Goal: Transaction & Acquisition: Purchase product/service

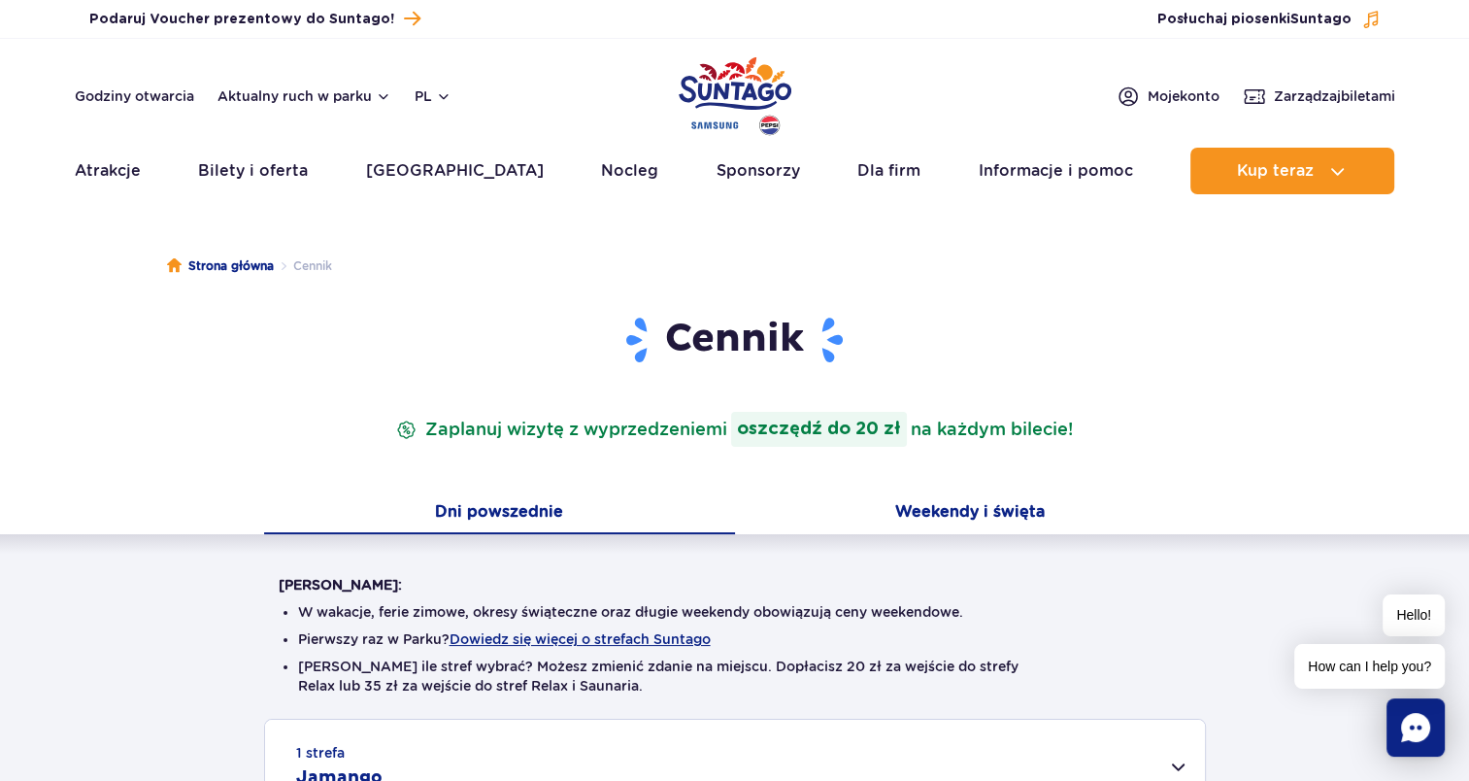
click at [970, 517] on button "Weekendy i święta" at bounding box center [970, 513] width 471 height 41
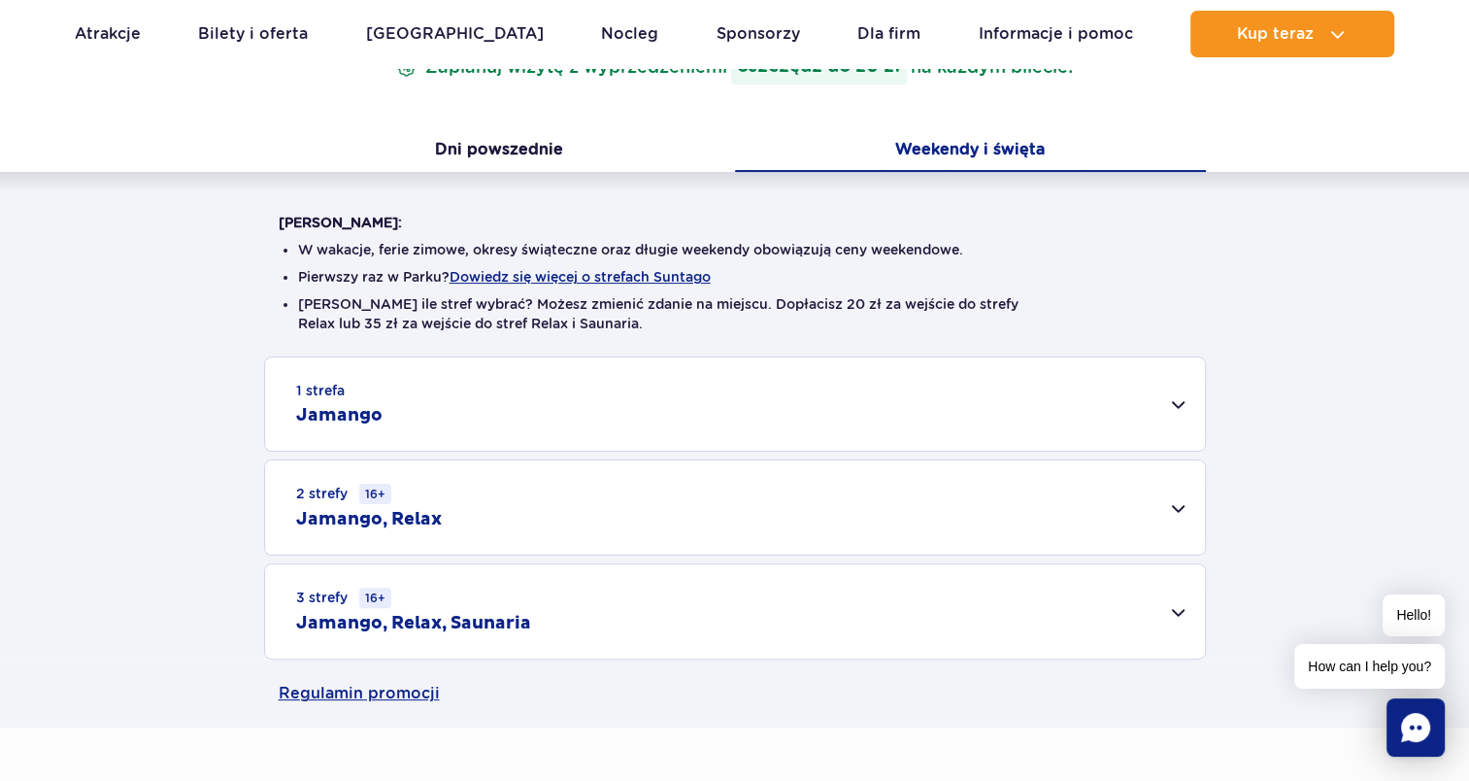
scroll to position [440, 0]
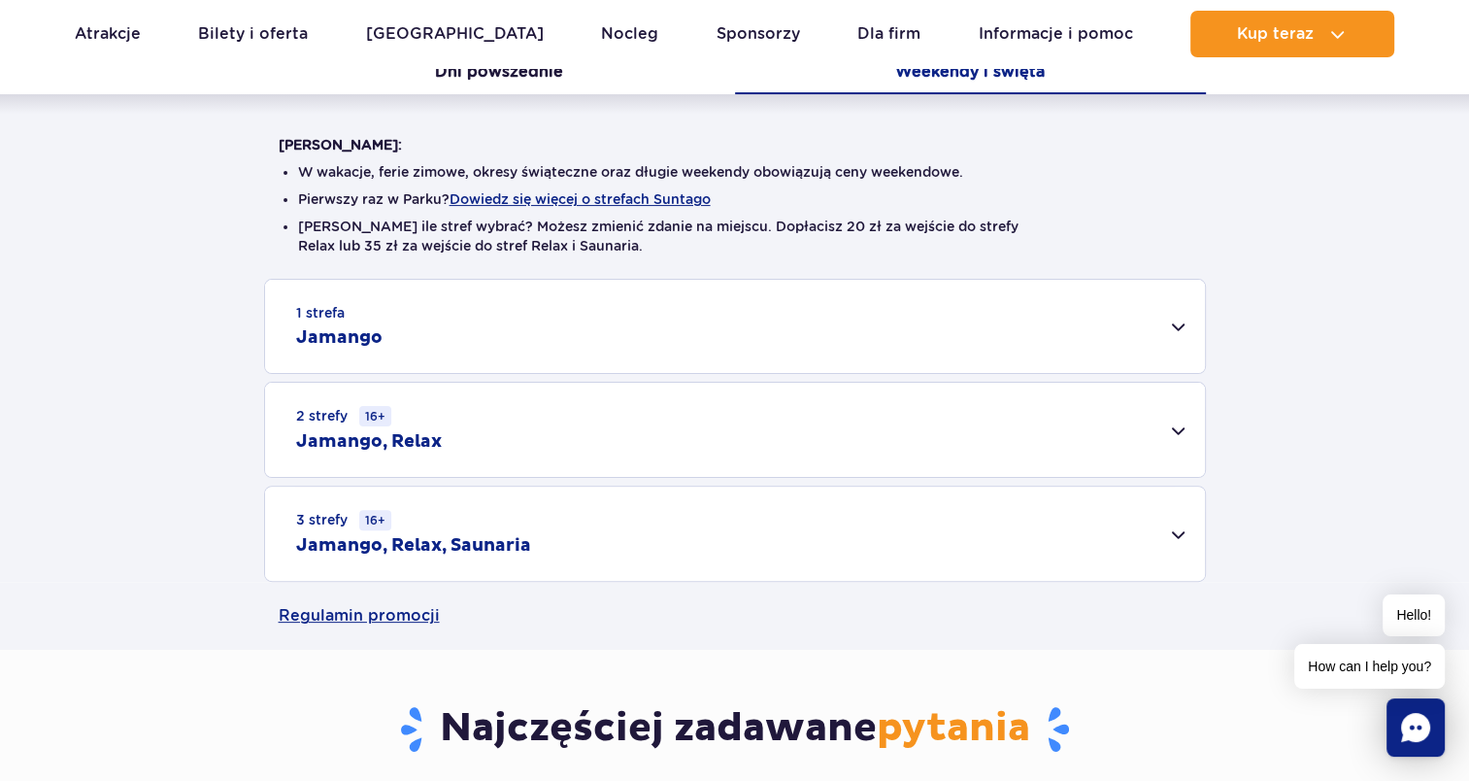
click at [1173, 332] on div "1 strefa Jamango" at bounding box center [735, 326] width 940 height 93
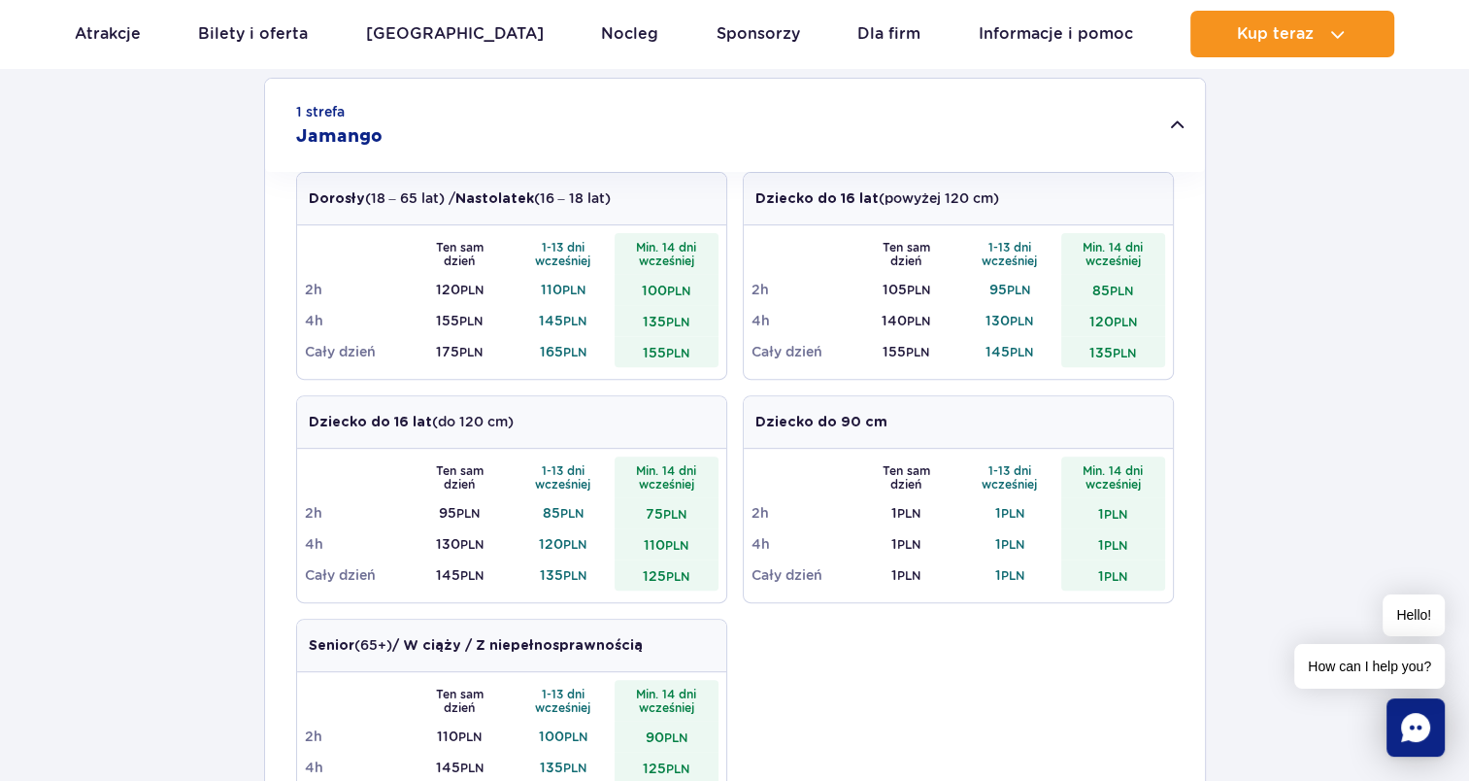
scroll to position [613, 0]
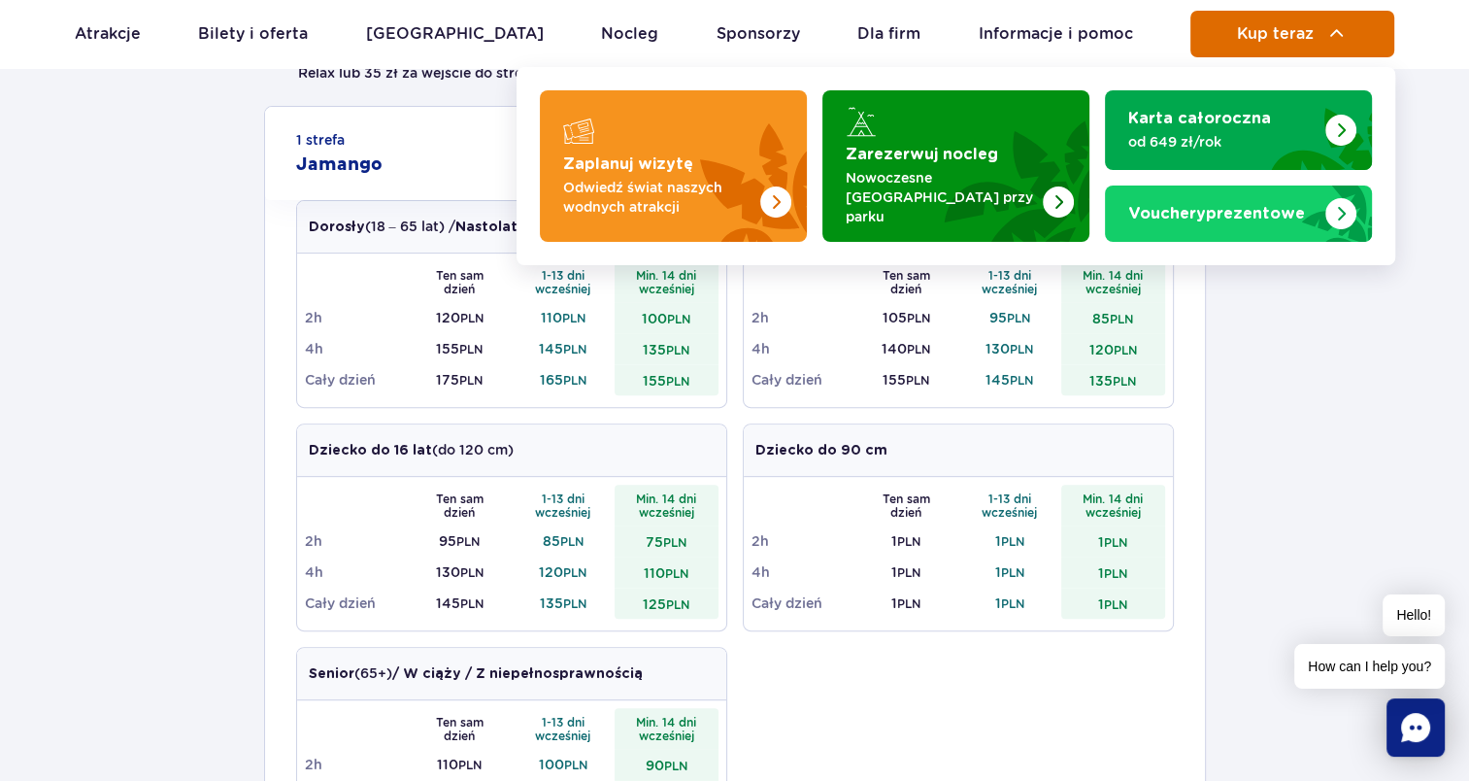
click at [1254, 45] on button "Kup teraz" at bounding box center [1292, 34] width 204 height 47
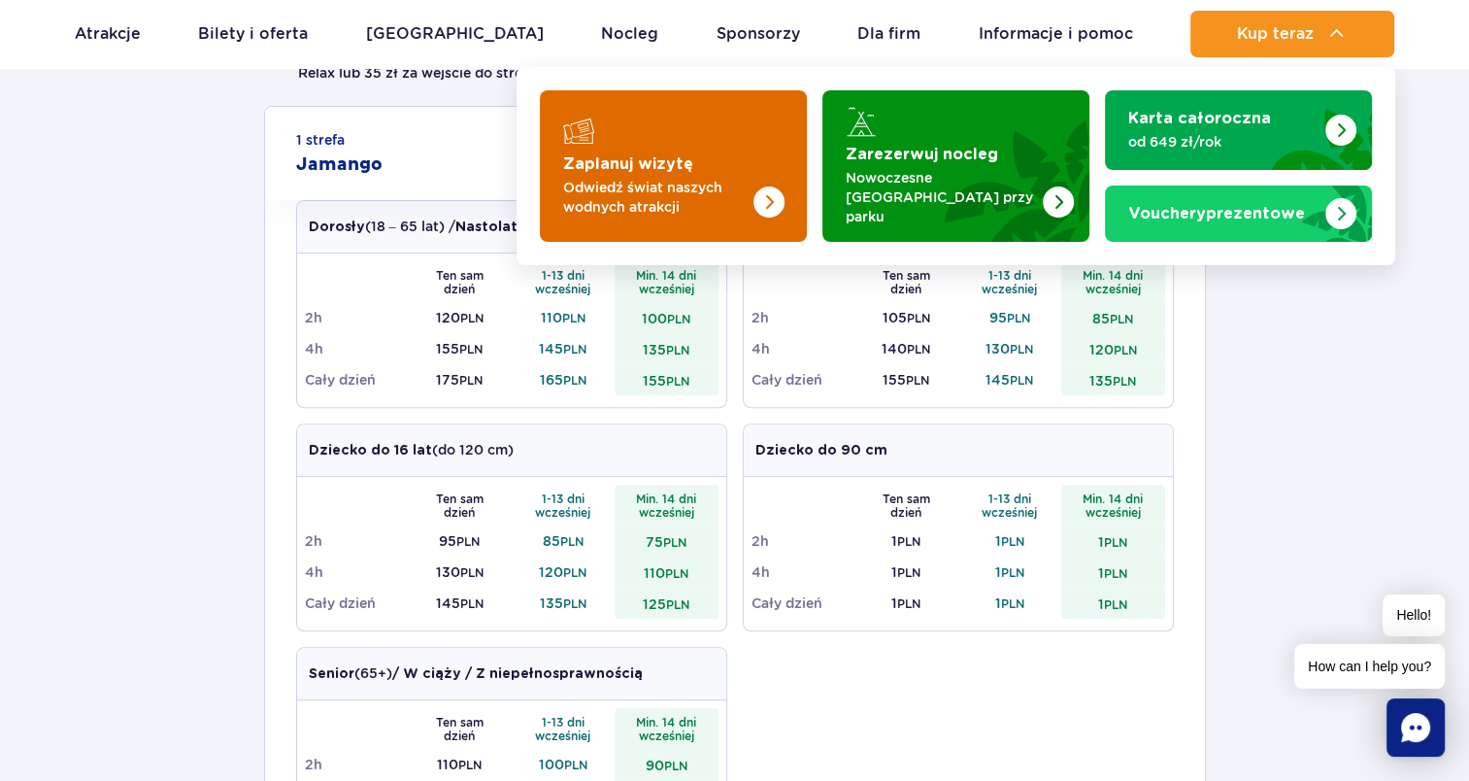
click at [612, 190] on p "Odwiedź świat naszych wodnych atrakcji" at bounding box center [657, 197] width 189 height 39
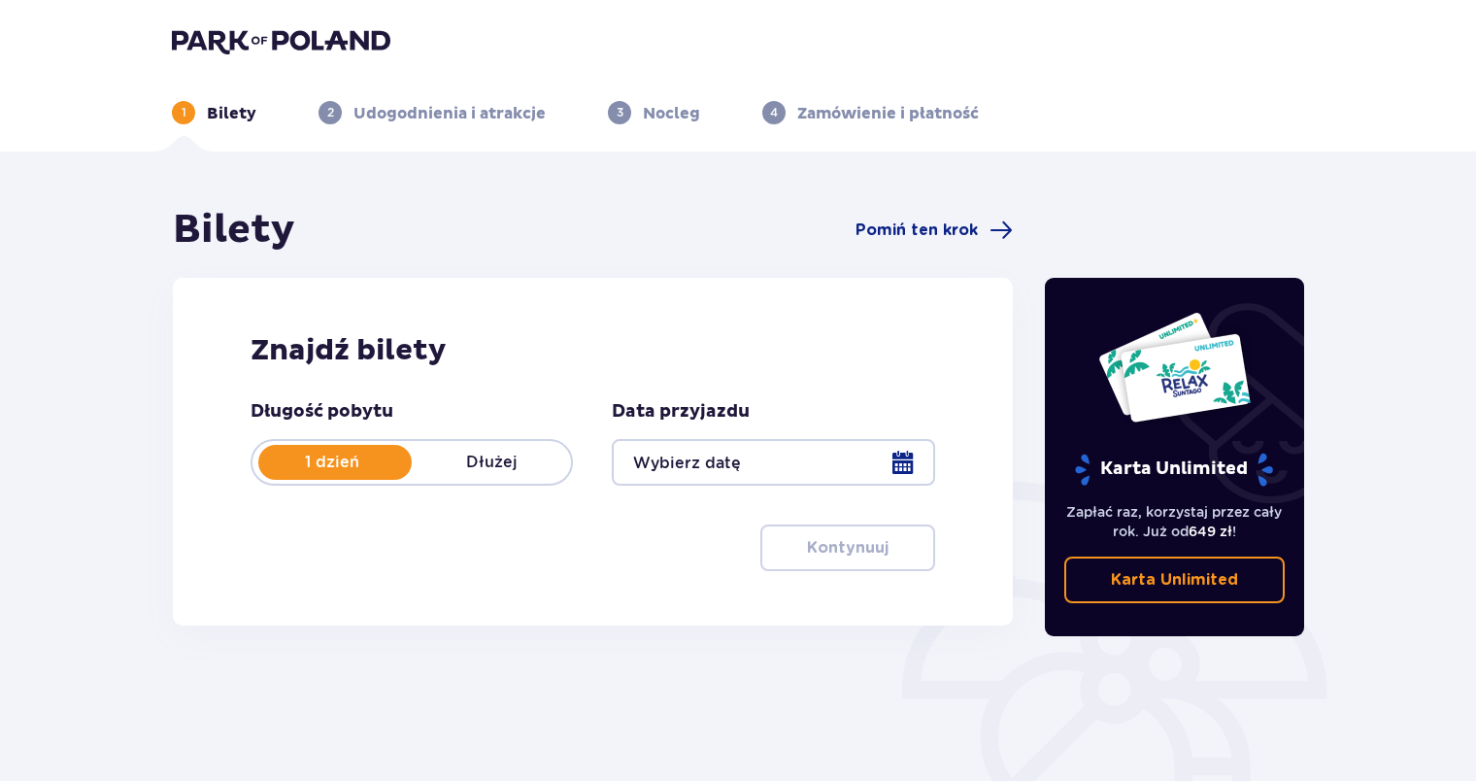
click at [909, 459] on div at bounding box center [773, 462] width 322 height 47
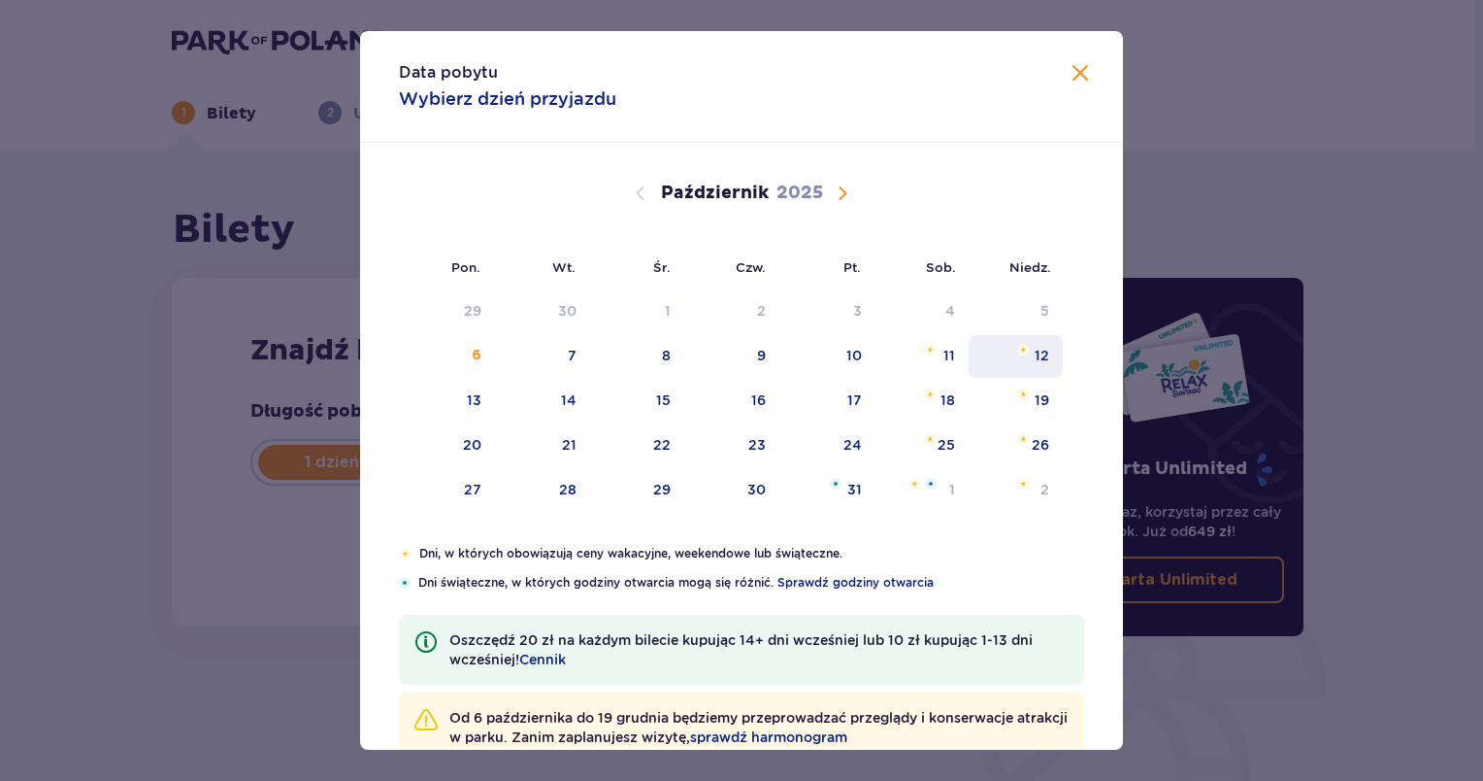
click at [1025, 353] on img "niedziela, 12 października 2025" at bounding box center [1023, 350] width 13 height 12
type input "[DATE]"
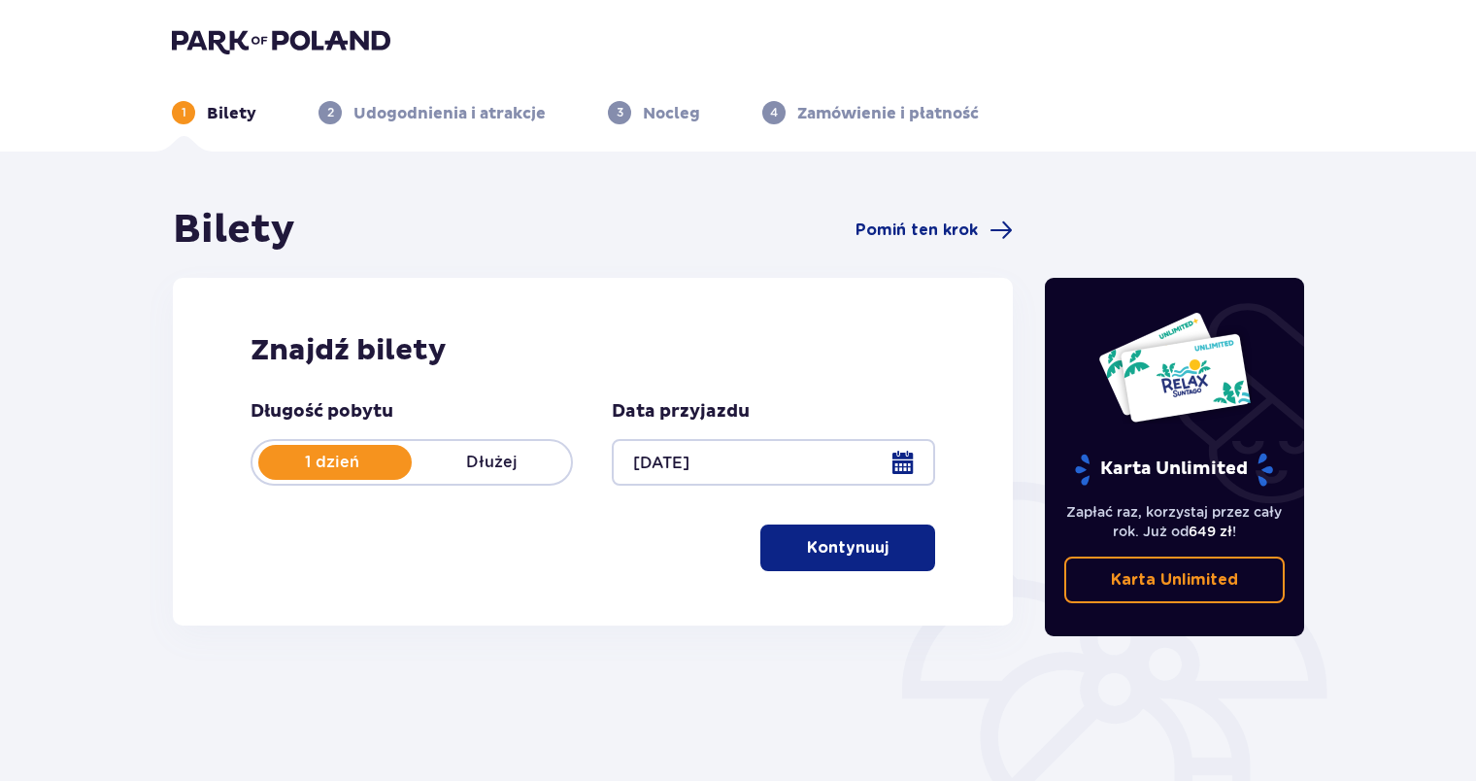
click at [856, 550] on p "Kontynuuj" at bounding box center [848, 547] width 82 height 21
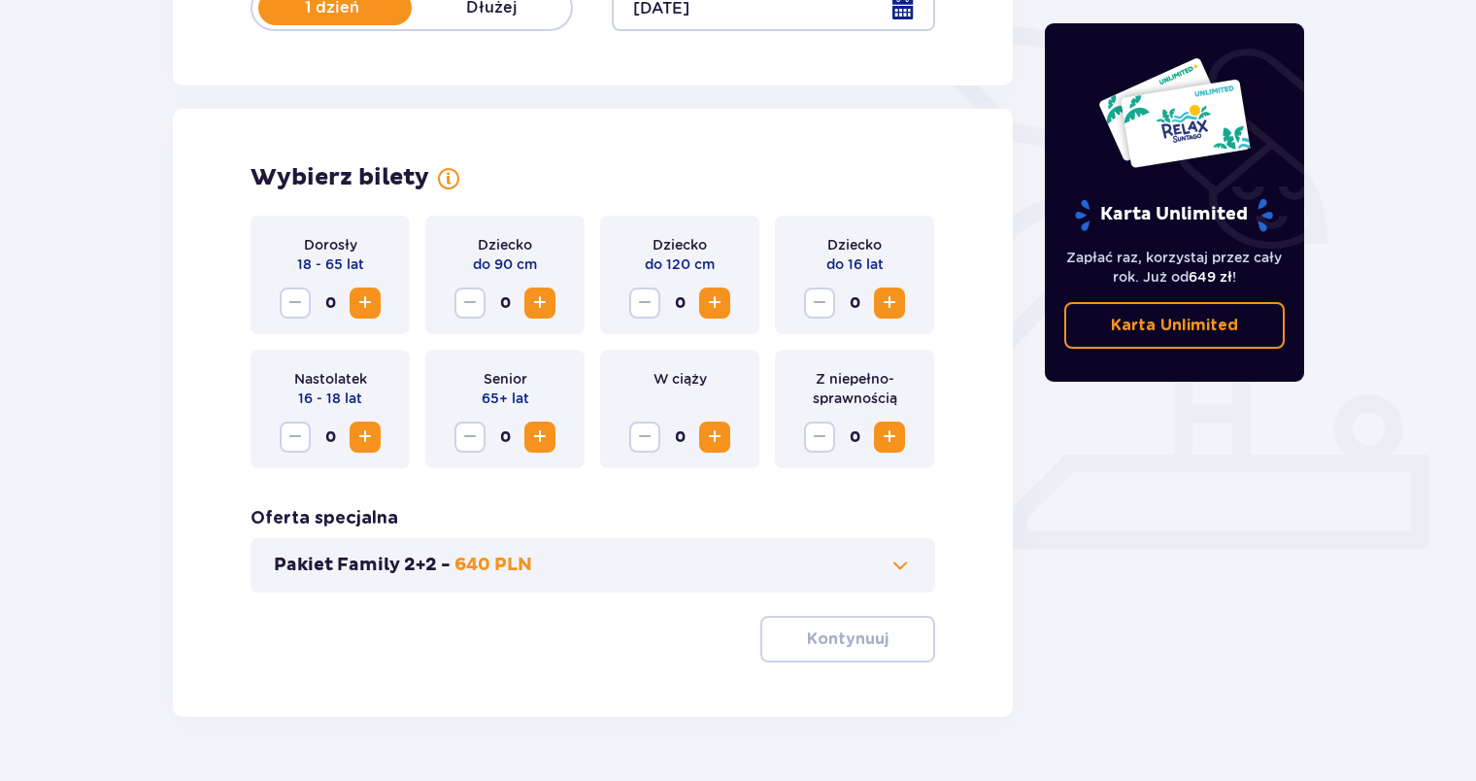
scroll to position [507, 0]
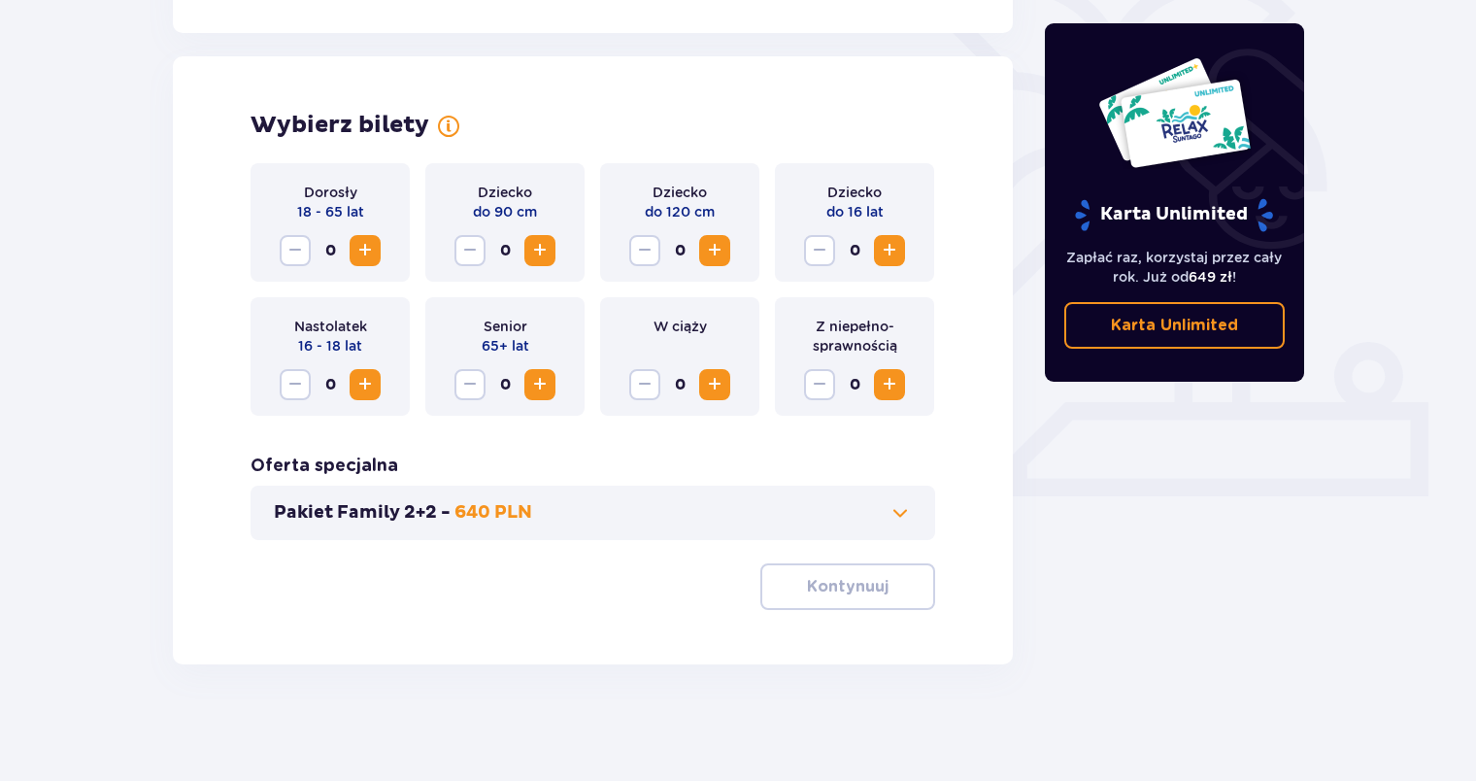
click at [364, 245] on span "Zwiększ" at bounding box center [364, 250] width 23 height 23
click at [892, 245] on span "Zwiększ" at bounding box center [889, 250] width 23 height 23
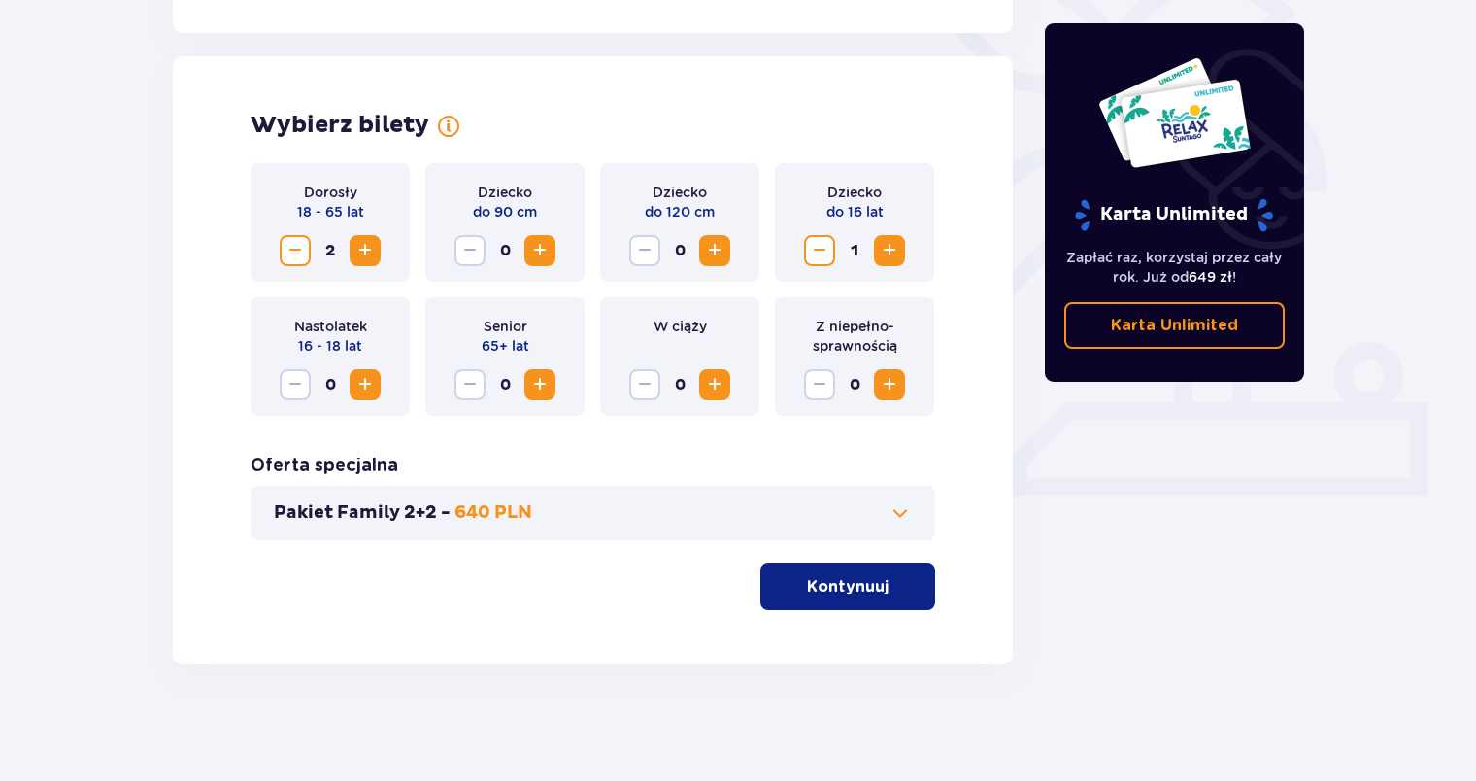
click at [892, 245] on span "Zwiększ" at bounding box center [889, 250] width 23 height 23
click at [893, 520] on span at bounding box center [899, 512] width 23 height 23
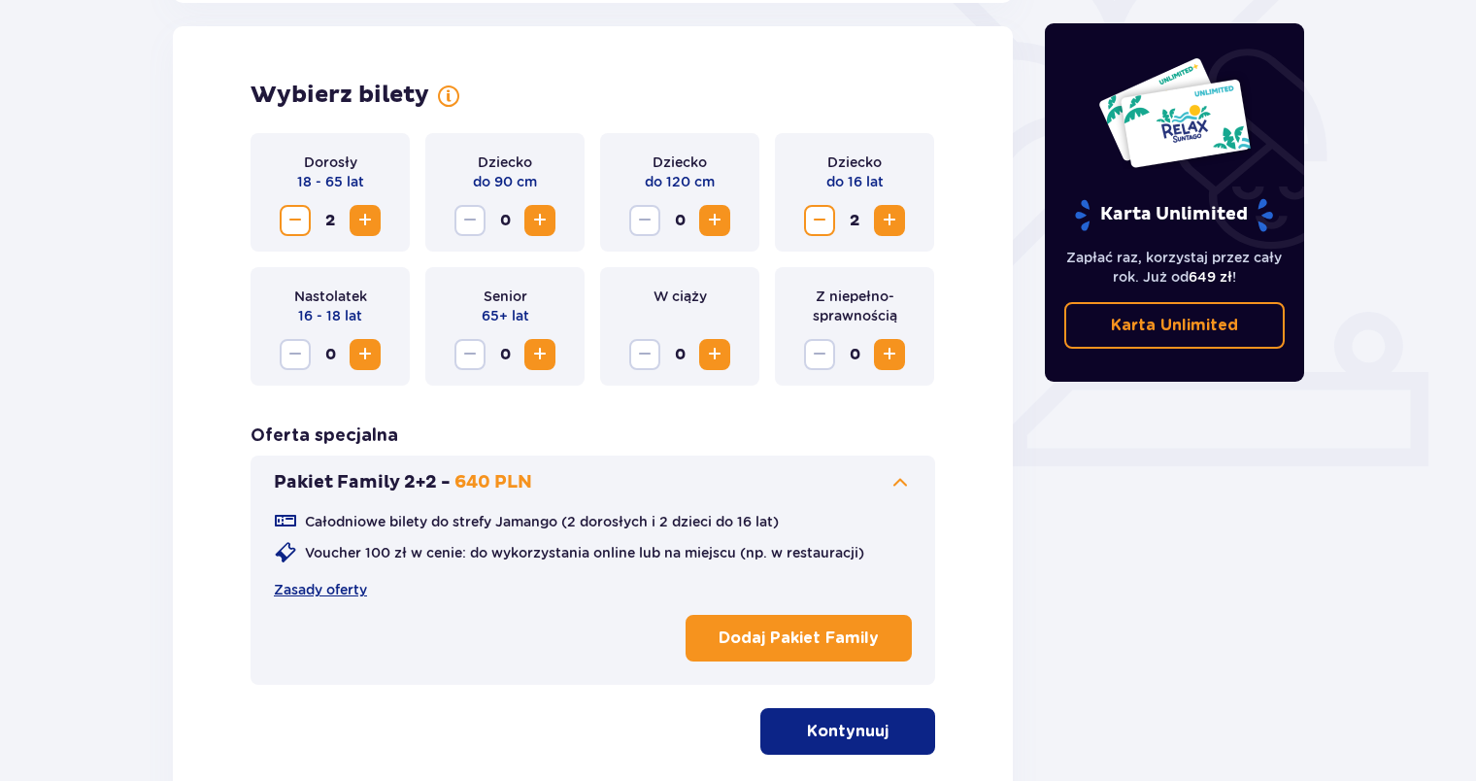
scroll to position [540, 0]
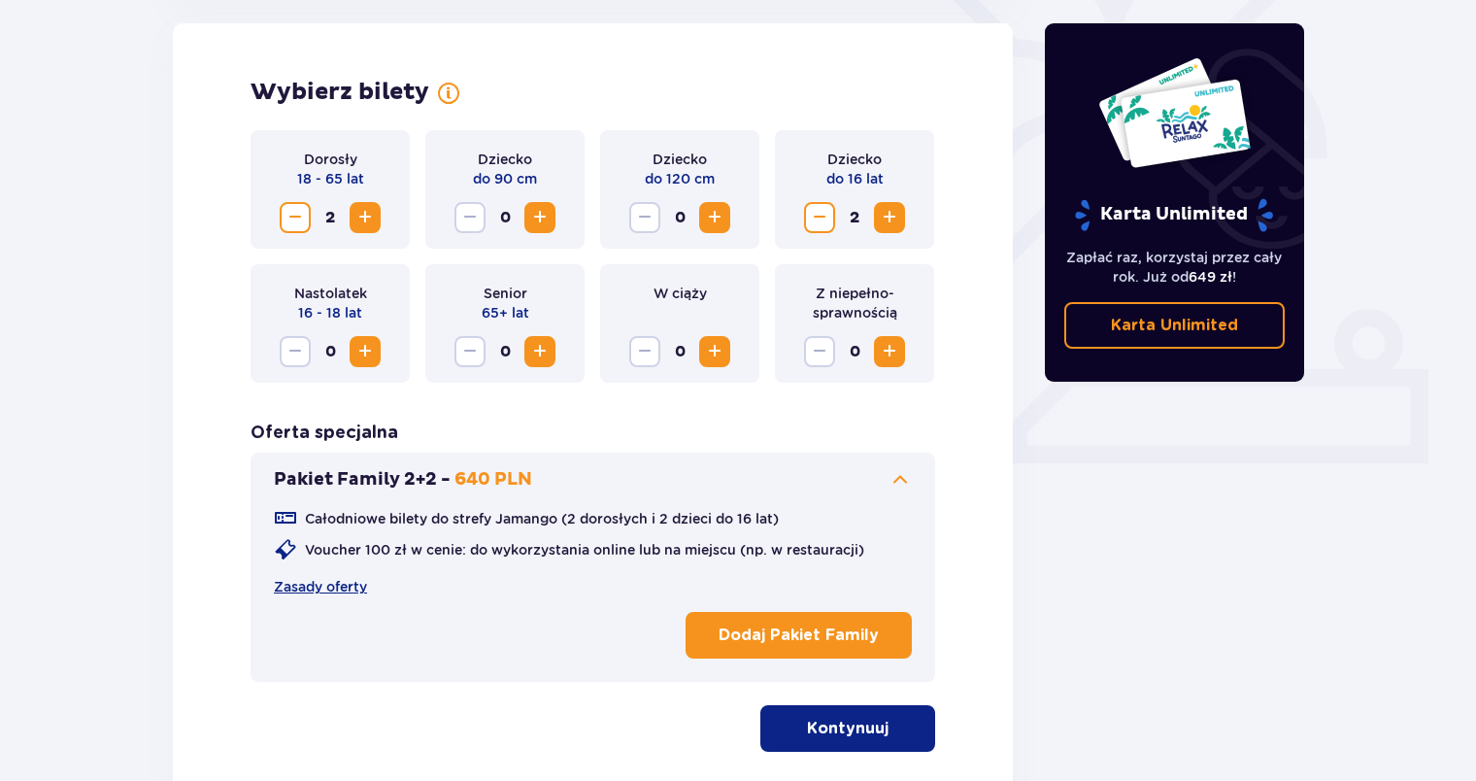
click at [835, 728] on p "Kontynuuj" at bounding box center [848, 727] width 82 height 21
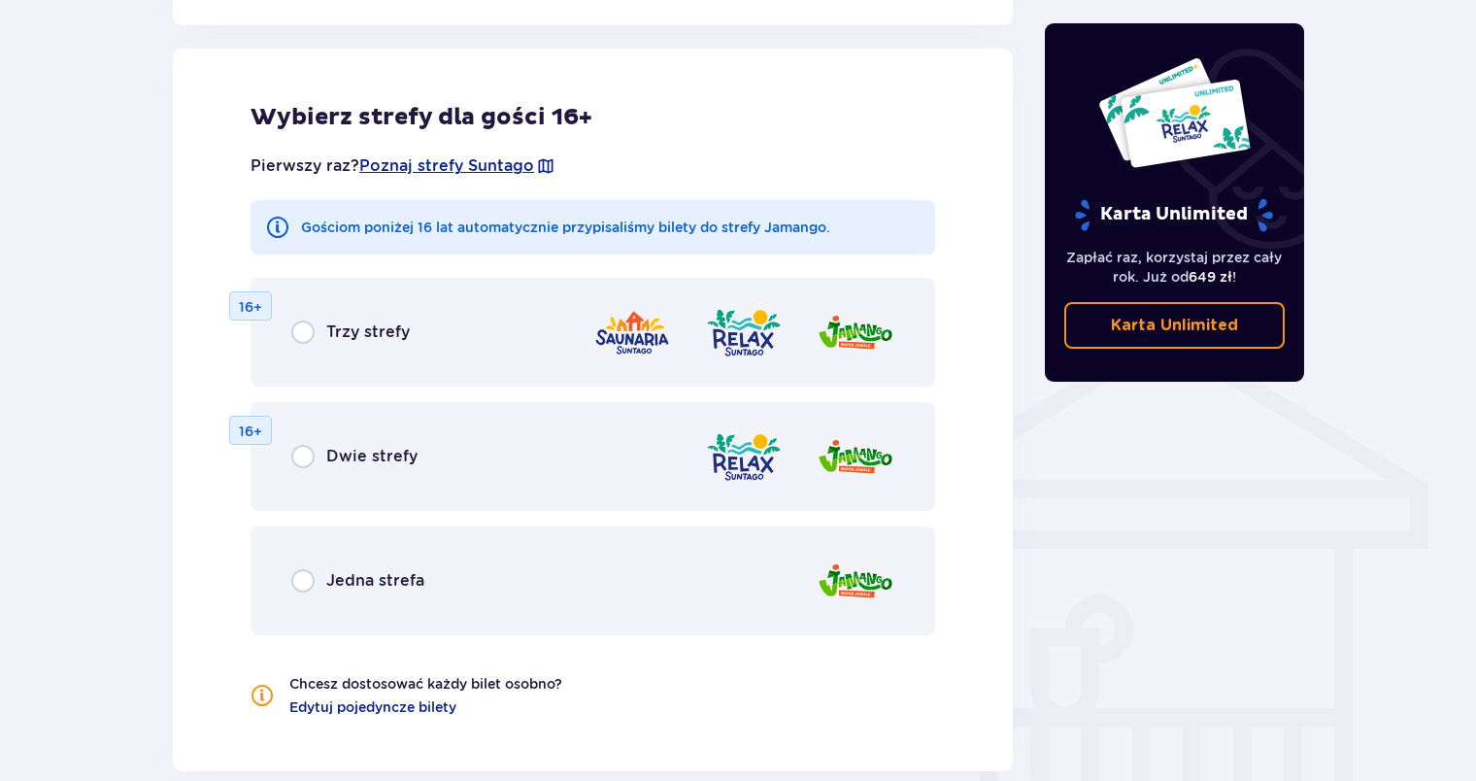
scroll to position [1252, 0]
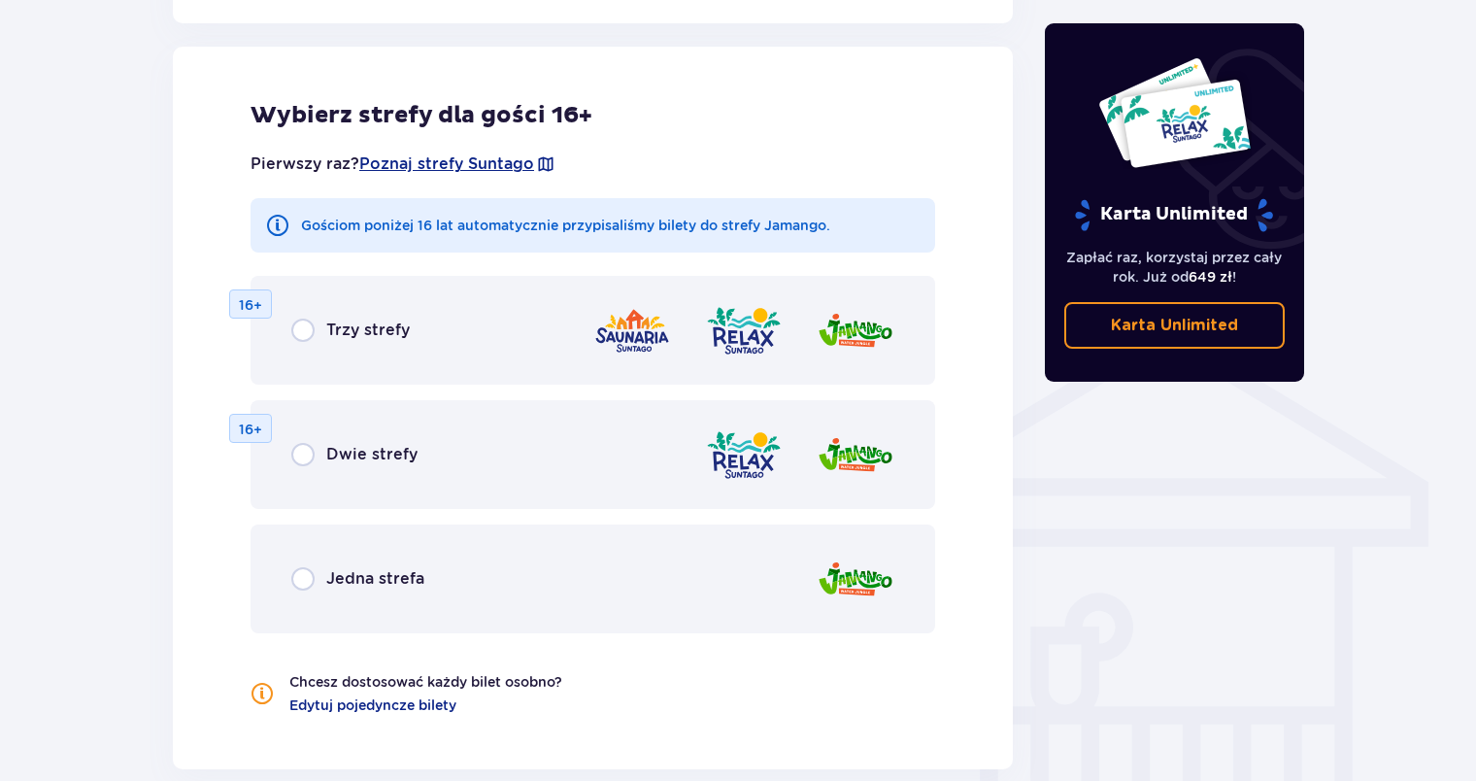
click at [307, 581] on input "radio" at bounding box center [302, 578] width 23 height 23
radio input "true"
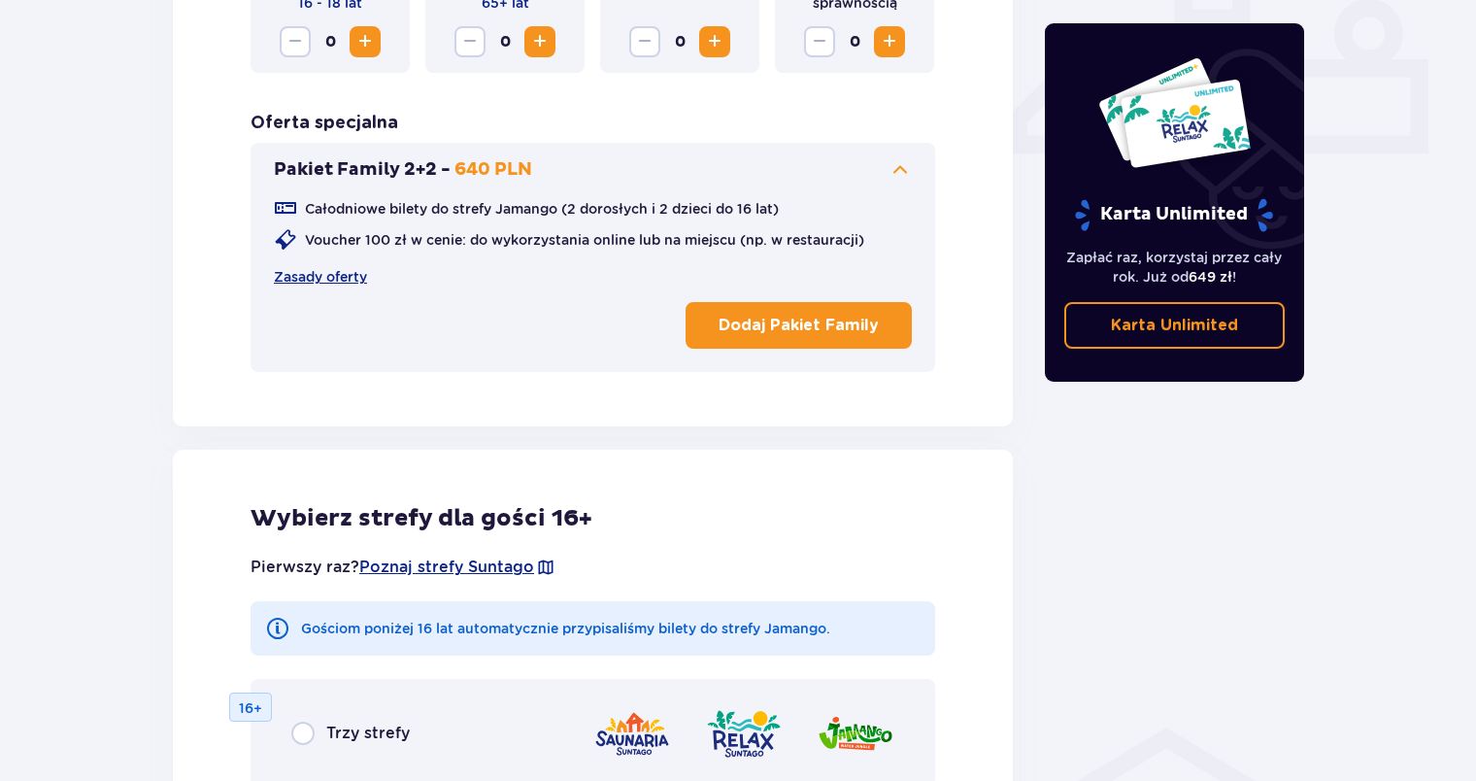
scroll to position [841, 0]
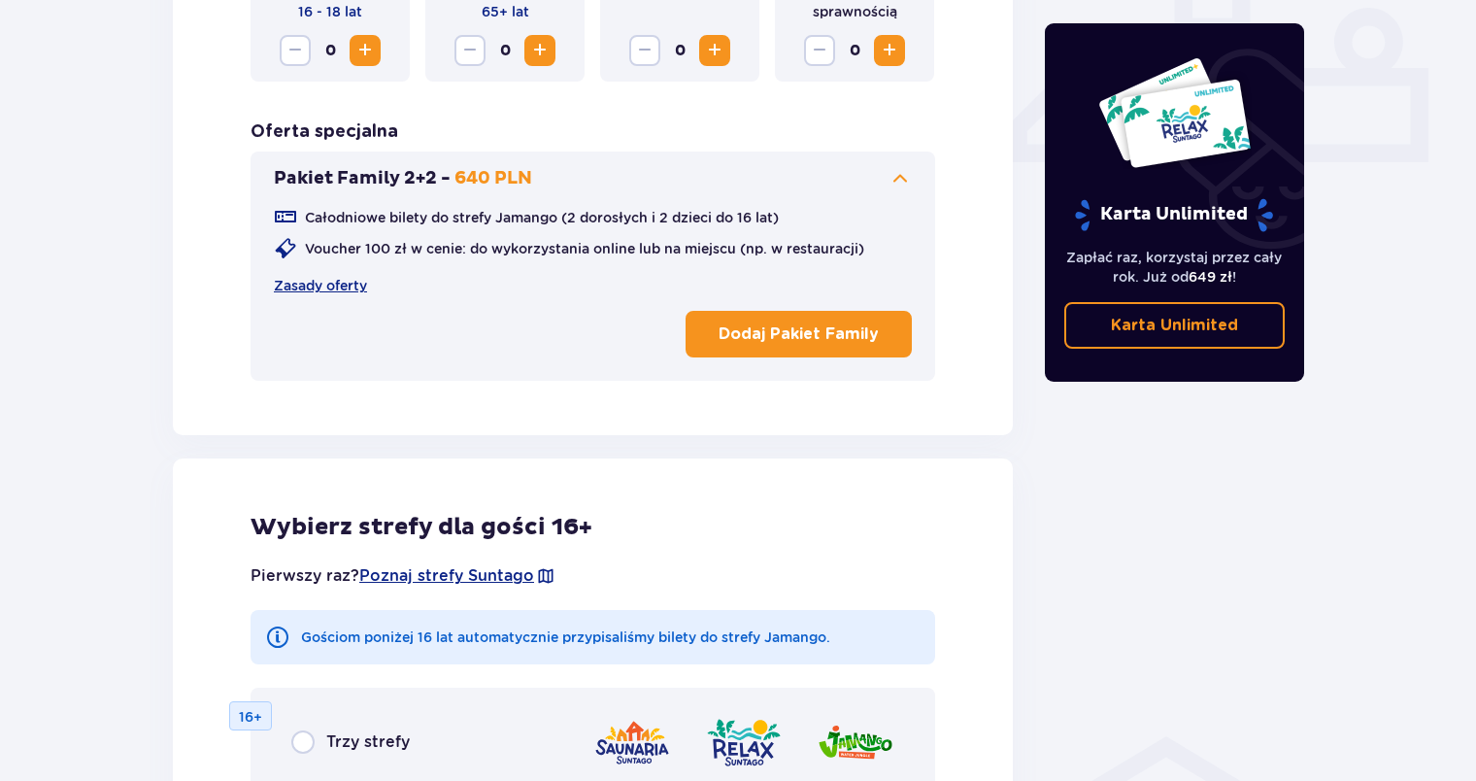
click at [744, 318] on button "Dodaj Pakiet Family" at bounding box center [798, 334] width 226 height 47
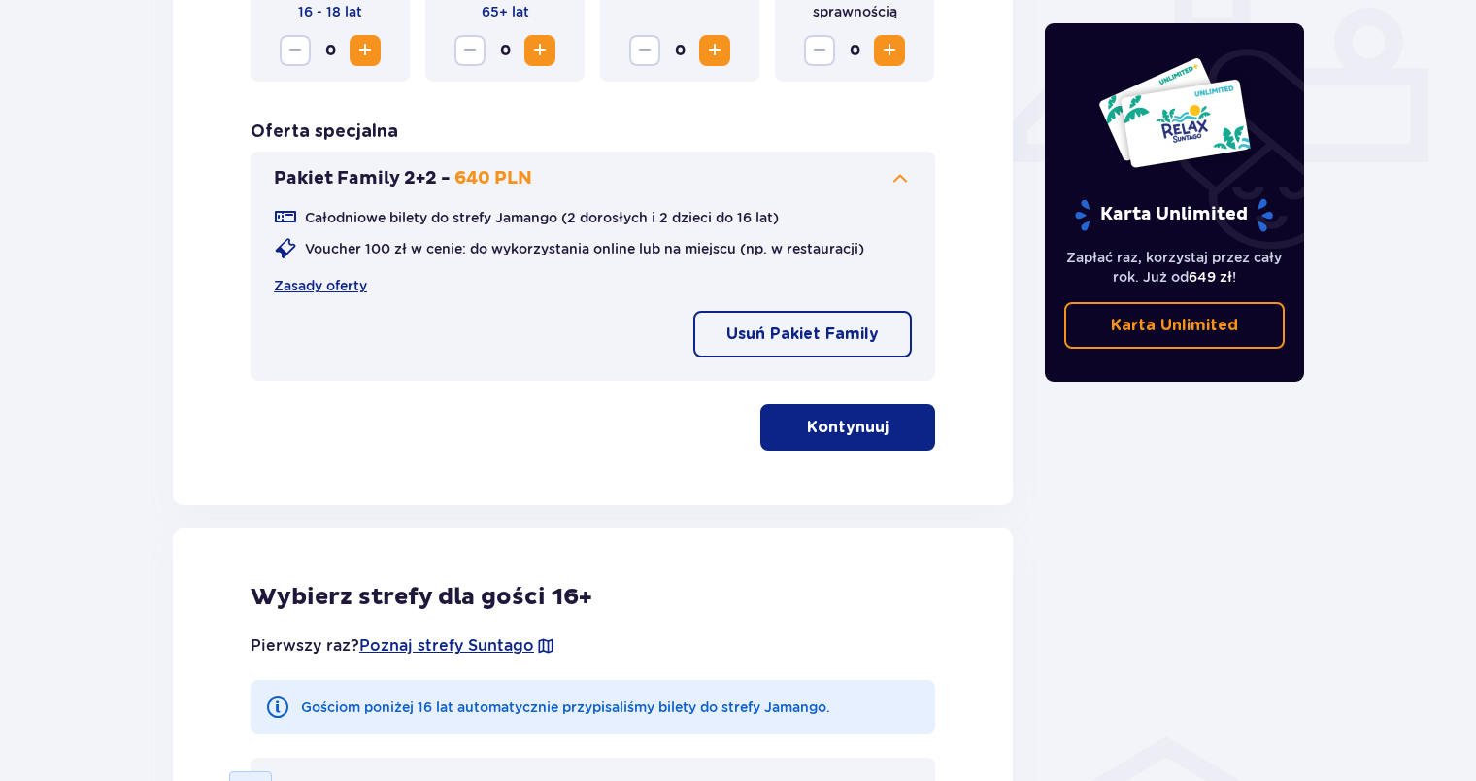
drag, startPoint x: 1476, startPoint y: 308, endPoint x: 1481, endPoint y: 361, distance: 53.6
click at [853, 433] on p "Kontynuuj" at bounding box center [848, 427] width 82 height 21
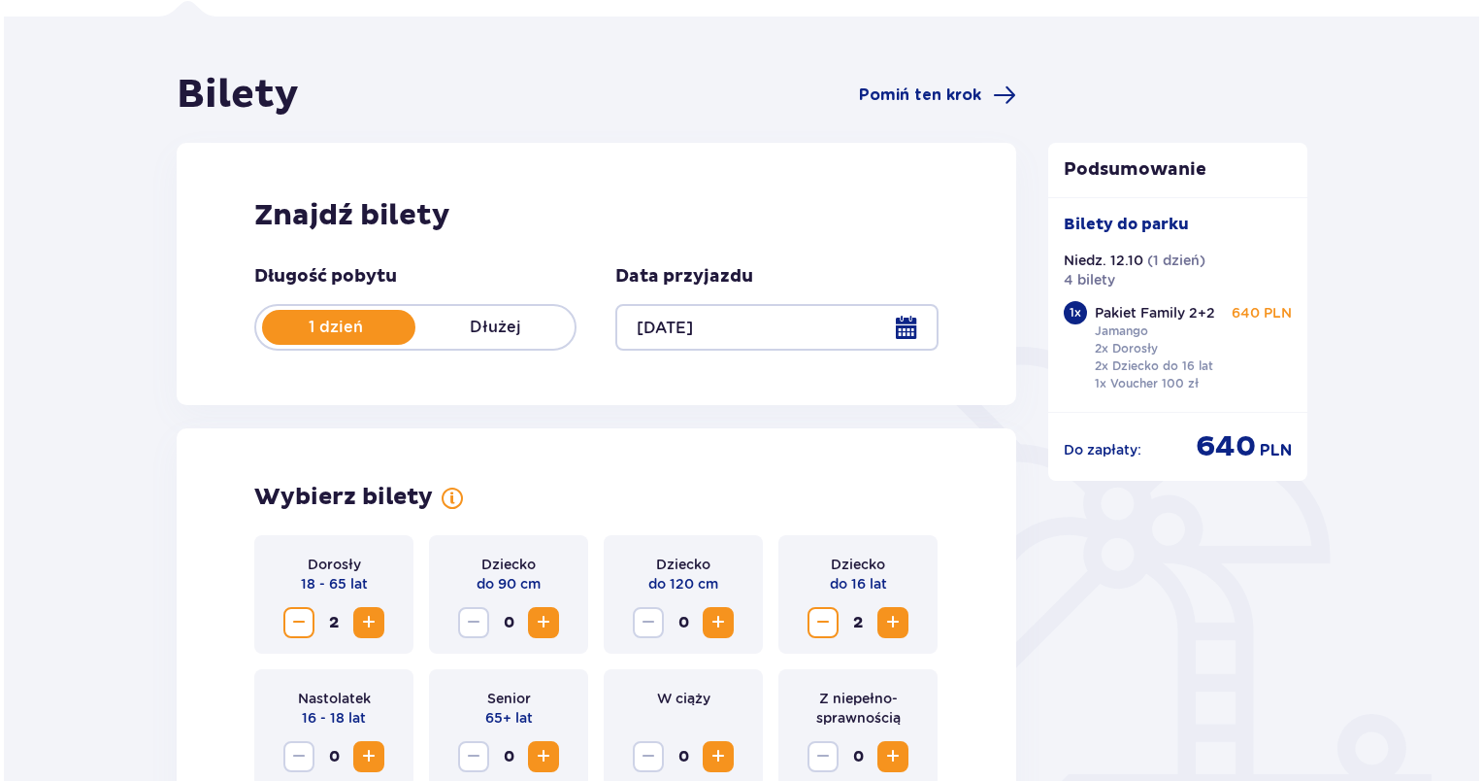
scroll to position [103, 0]
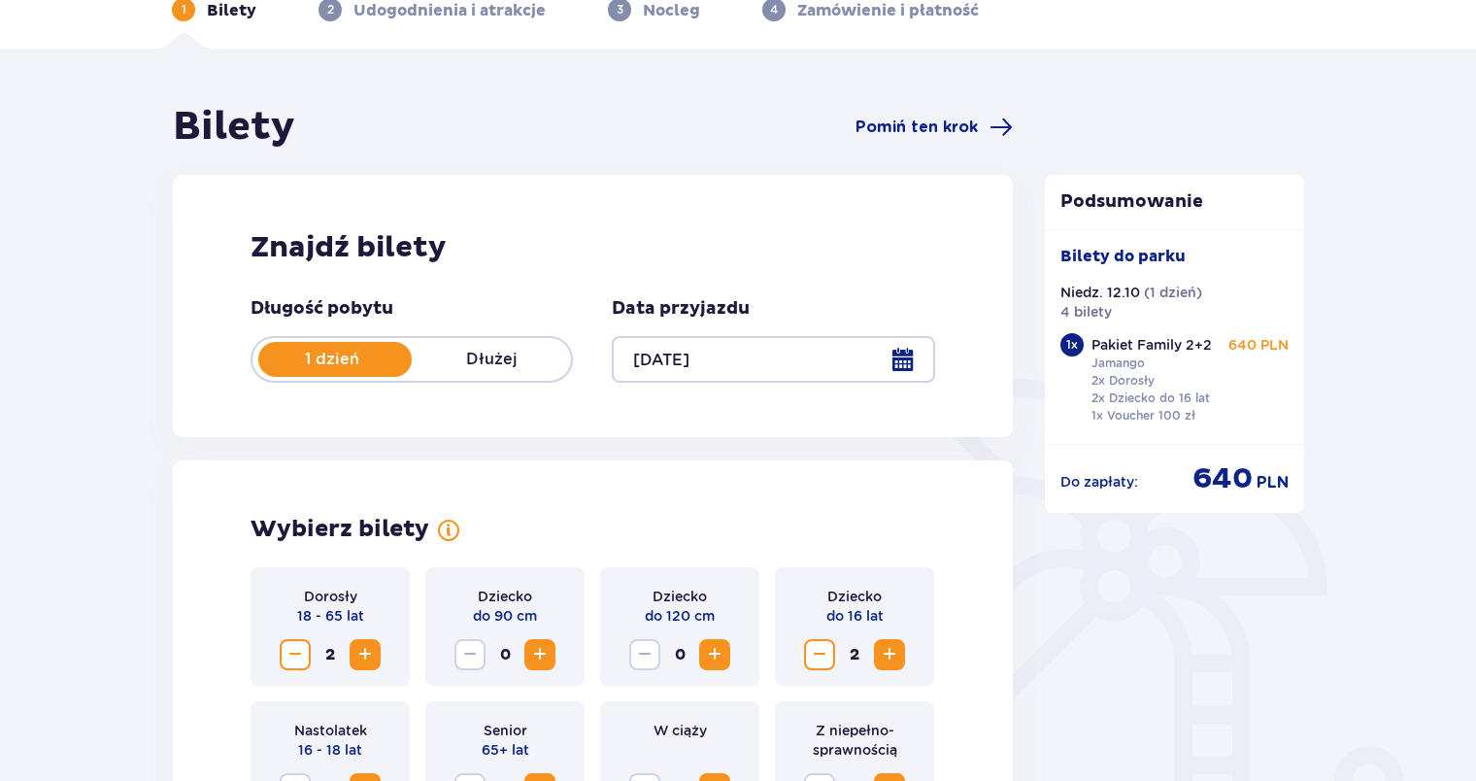
click at [899, 365] on div at bounding box center [773, 359] width 322 height 47
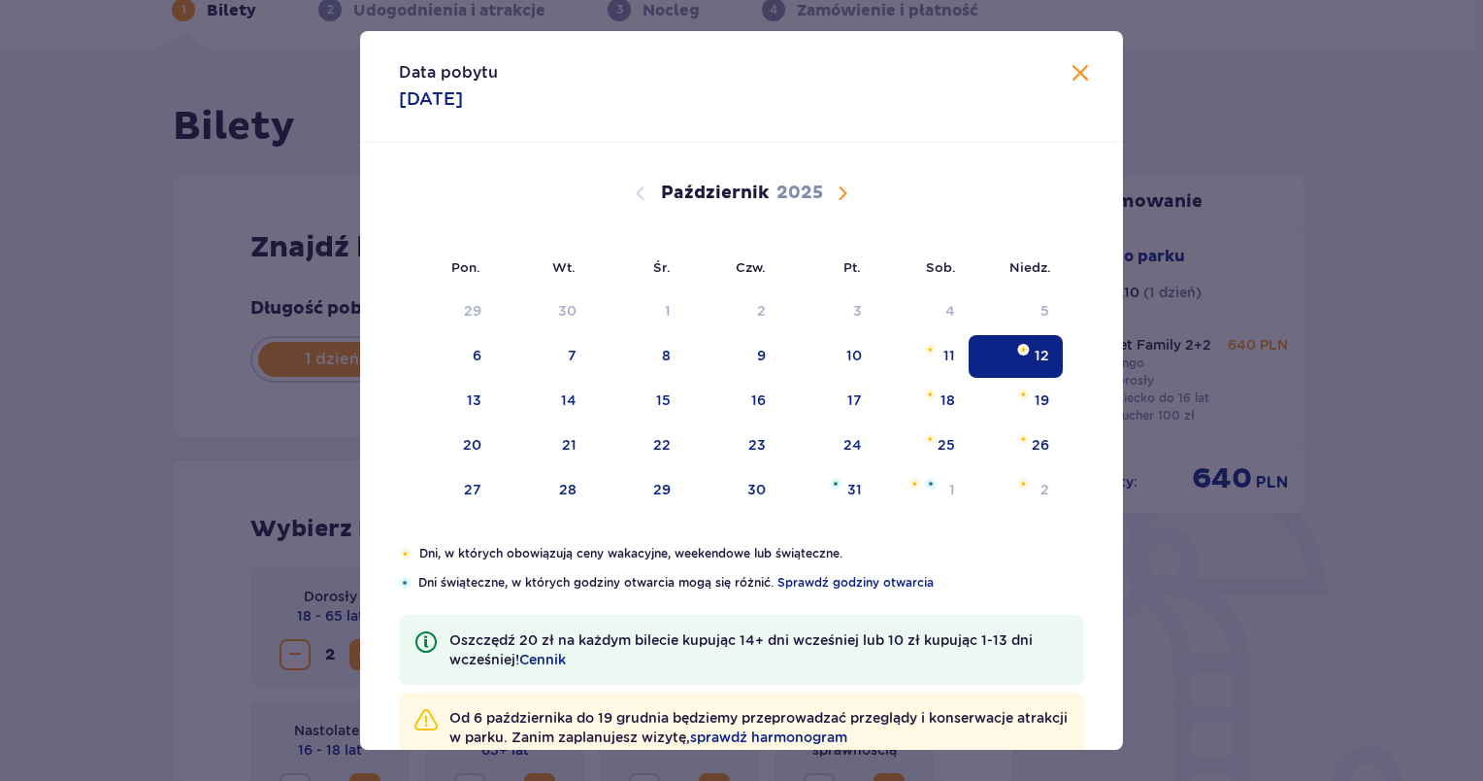
click at [1070, 74] on span "Zamknij" at bounding box center [1080, 73] width 23 height 23
